Goal: Task Accomplishment & Management: Use online tool/utility

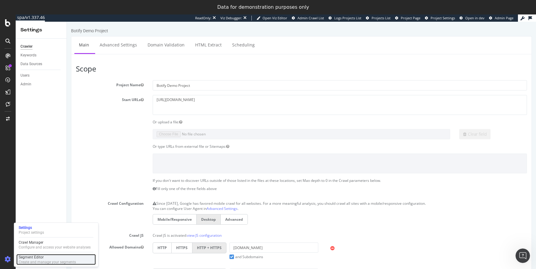
click at [26, 256] on div "Segment Editor" at bounding box center [47, 256] width 57 height 5
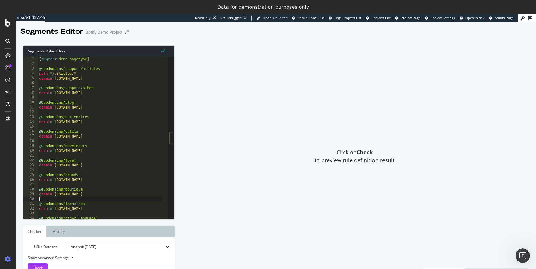
click at [60, 198] on div "[ segment : demo_pagetype ] @ subdomains/support/articles path */articles/* dom…" at bounding box center [109, 140] width 143 height 167
click at [102, 195] on div "[ segment : demo_pagetype ] @ subdomains/support/articles path */articles/* dom…" at bounding box center [109, 140] width 143 height 167
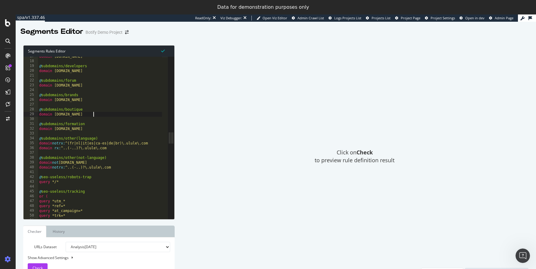
scroll to position [0, 4]
click at [42, 114] on div "domain [DOMAIN_NAME] @ subdomains/developers domain [DOMAIN_NAME] @ subdomains/…" at bounding box center [109, 137] width 143 height 167
type textarea "domain [DOMAIN_NAME]"
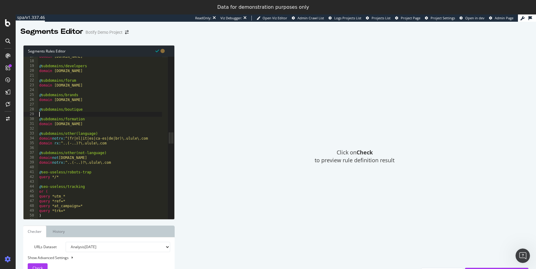
scroll to position [0, 0]
